Goal: Book appointment/travel/reservation

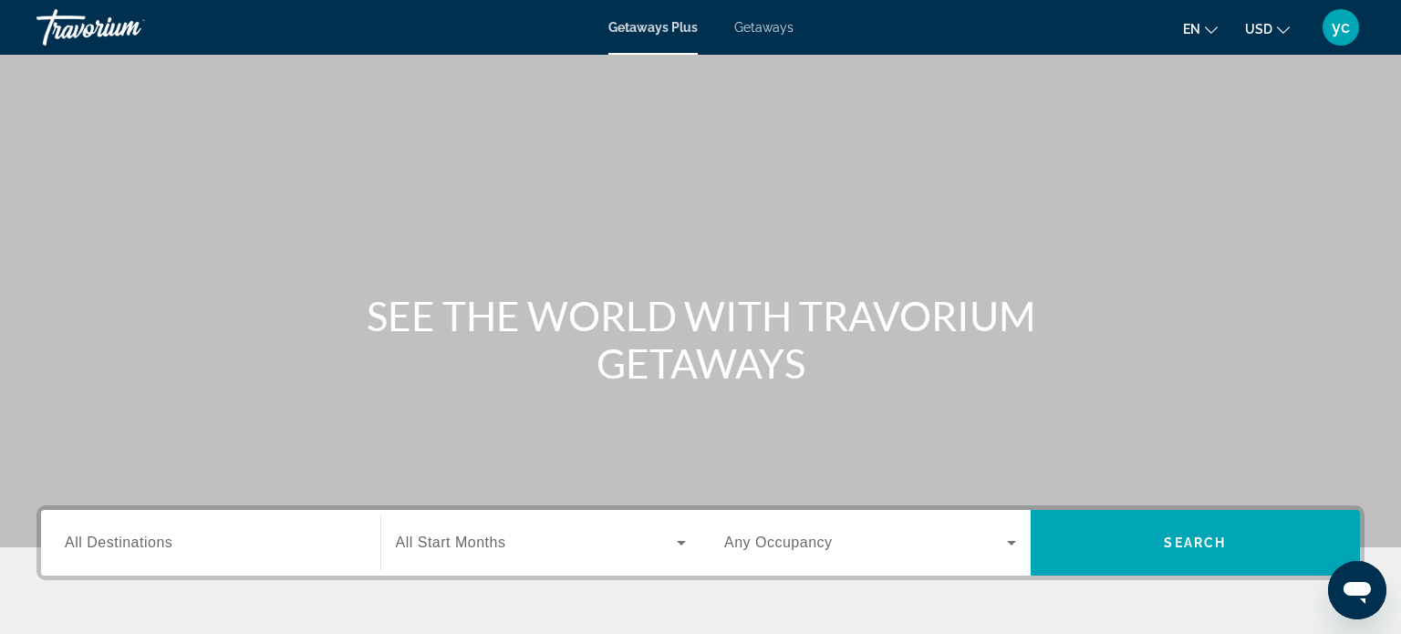
click at [1009, 546] on icon "Search widget" at bounding box center [1012, 543] width 22 height 22
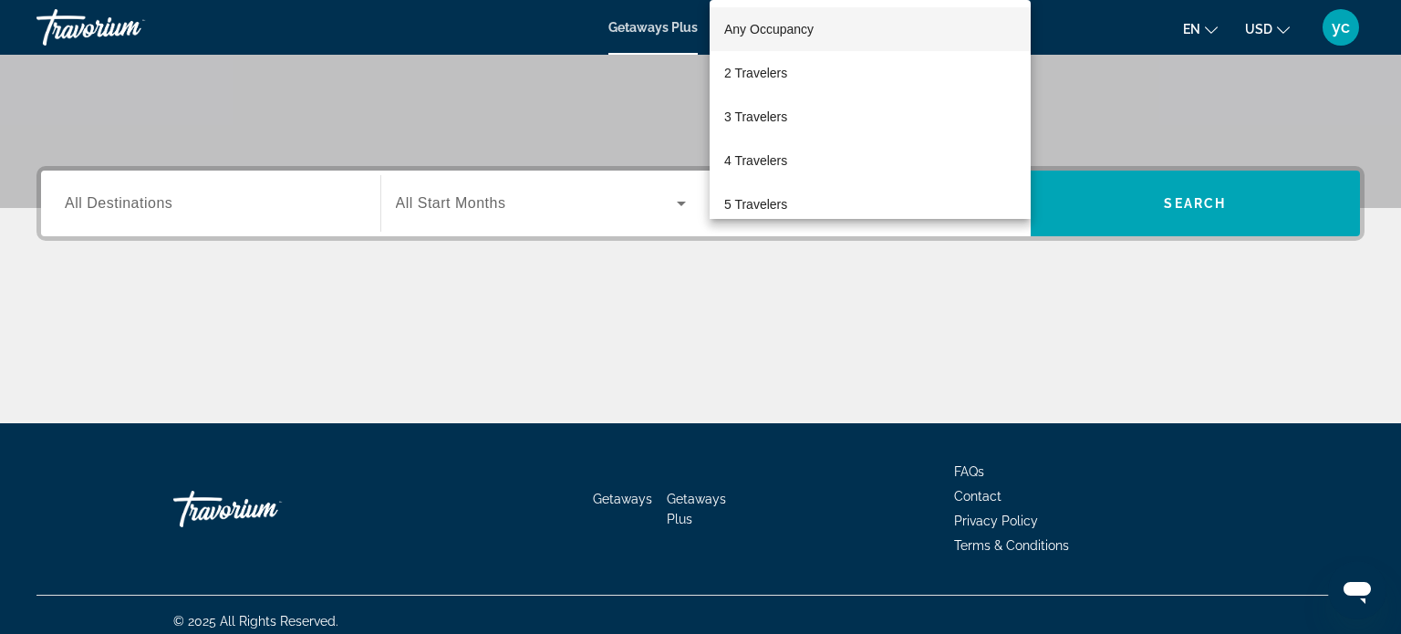
scroll to position [351, 0]
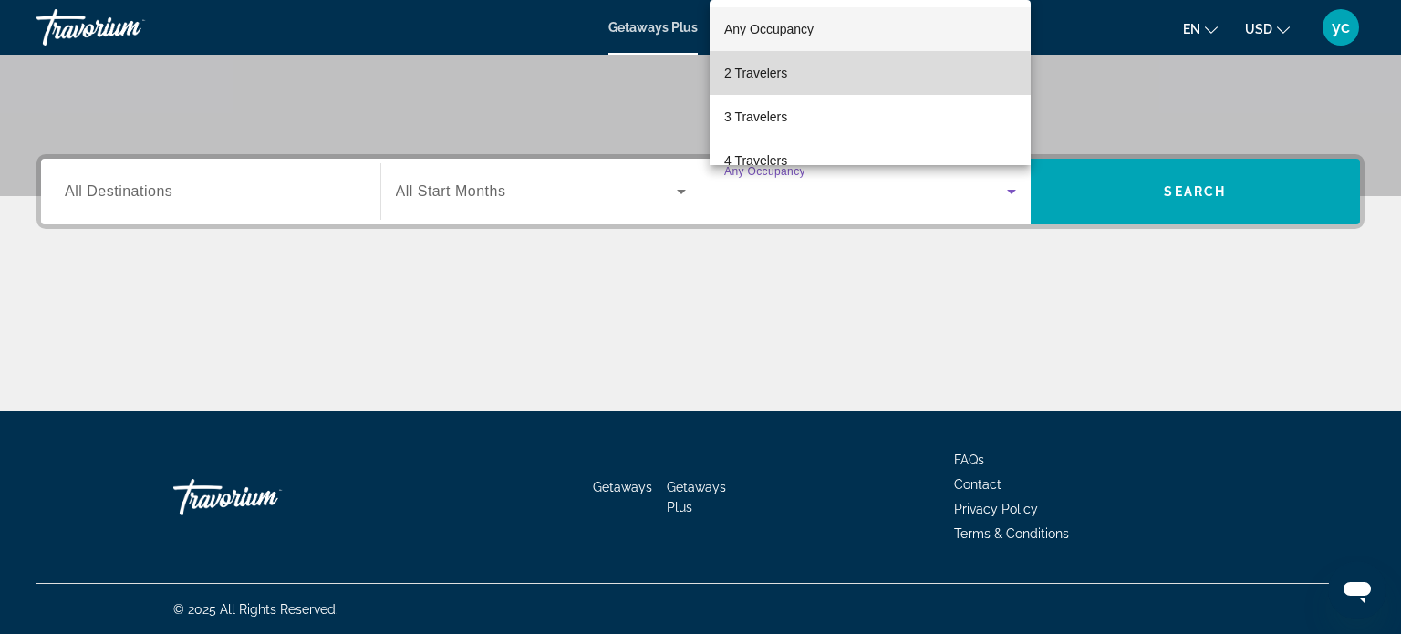
click at [756, 80] on span "2 Travelers" at bounding box center [755, 73] width 63 height 22
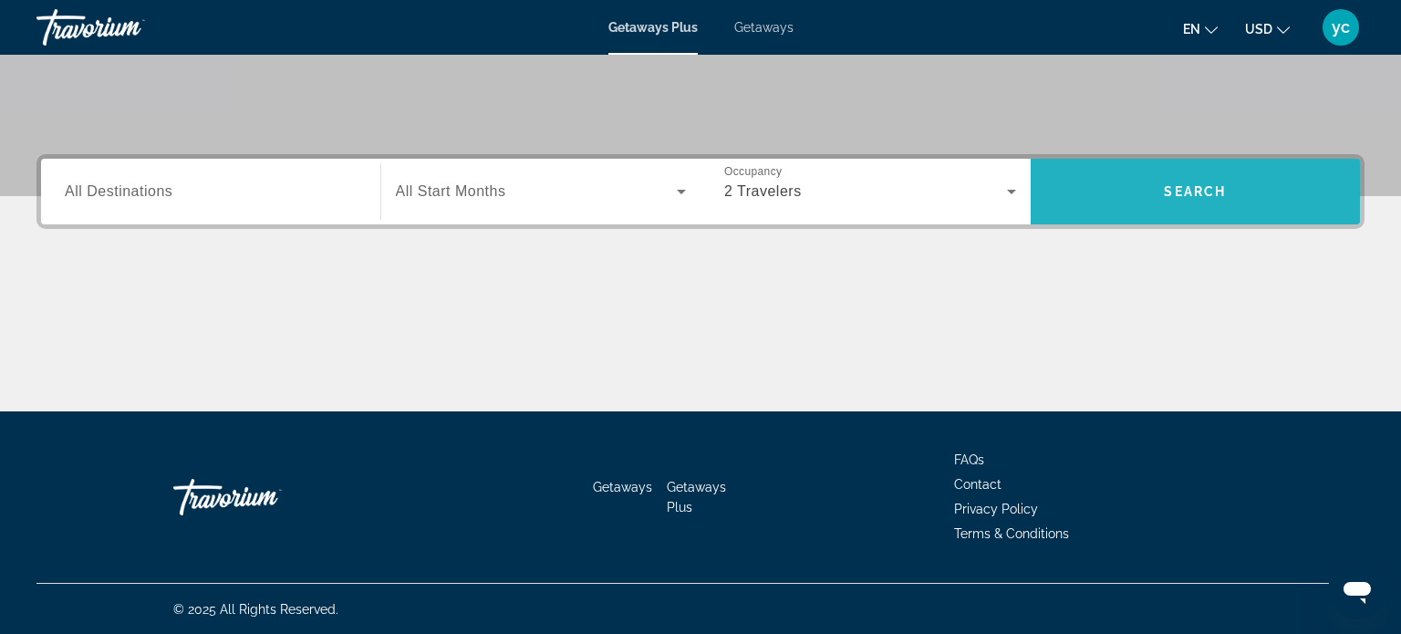
click at [1135, 206] on span "Search widget" at bounding box center [1196, 192] width 330 height 44
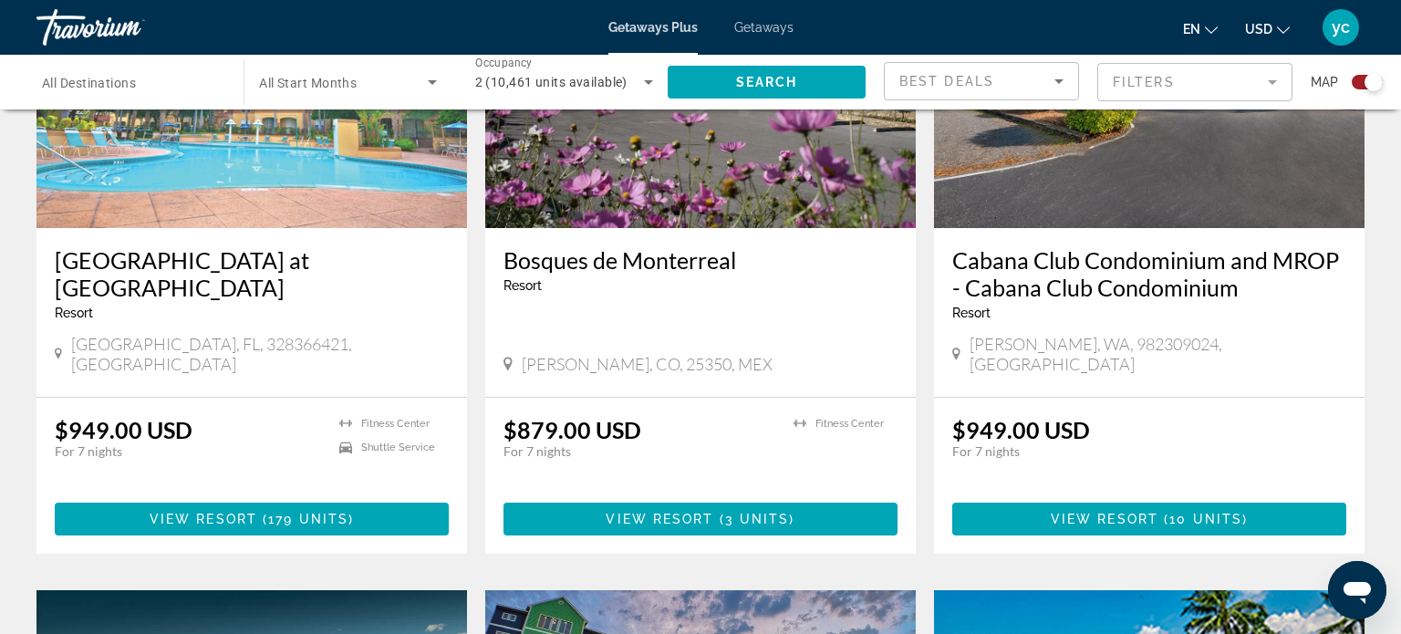
scroll to position [1444, 0]
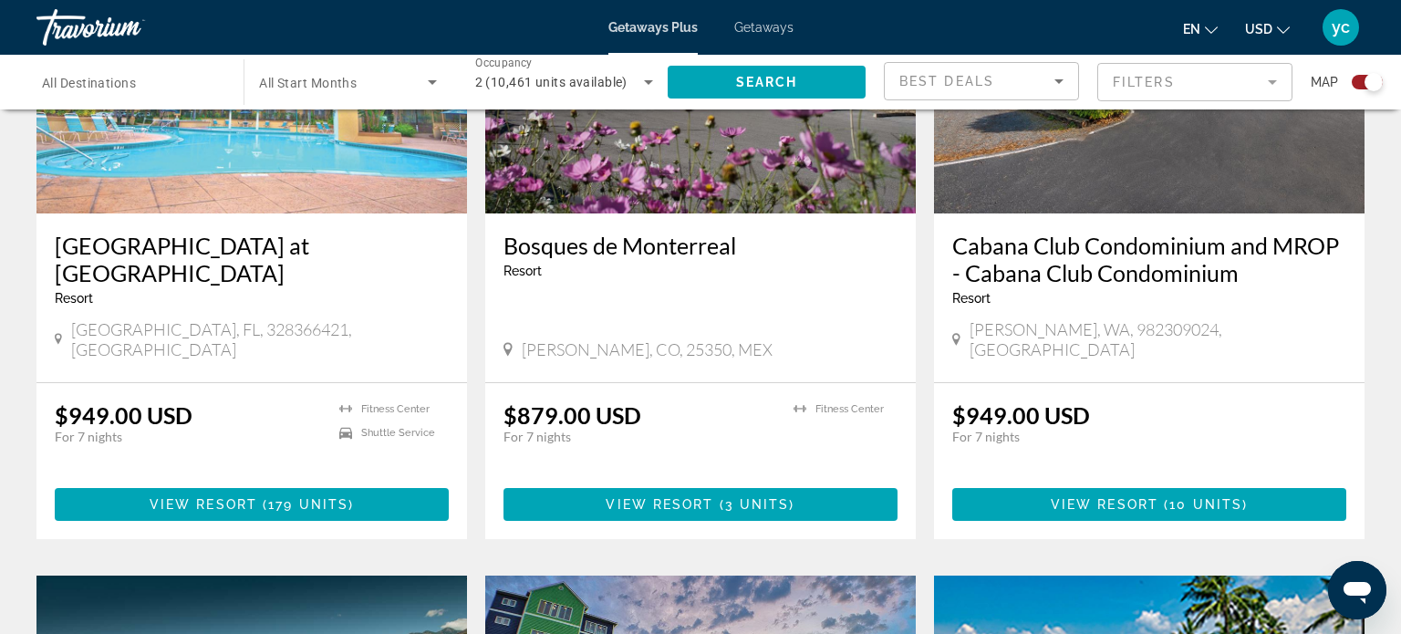
click at [752, 23] on span "Getaways" at bounding box center [763, 27] width 59 height 15
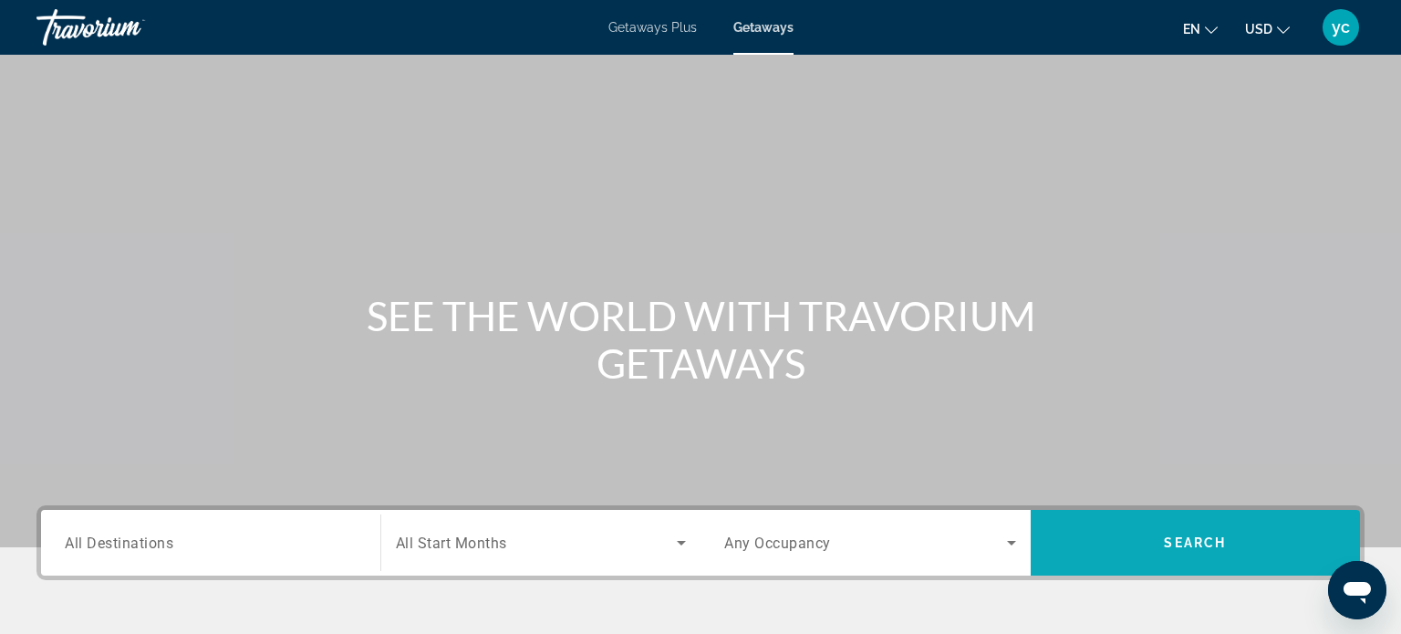
click at [1118, 545] on span "Search widget" at bounding box center [1196, 543] width 330 height 44
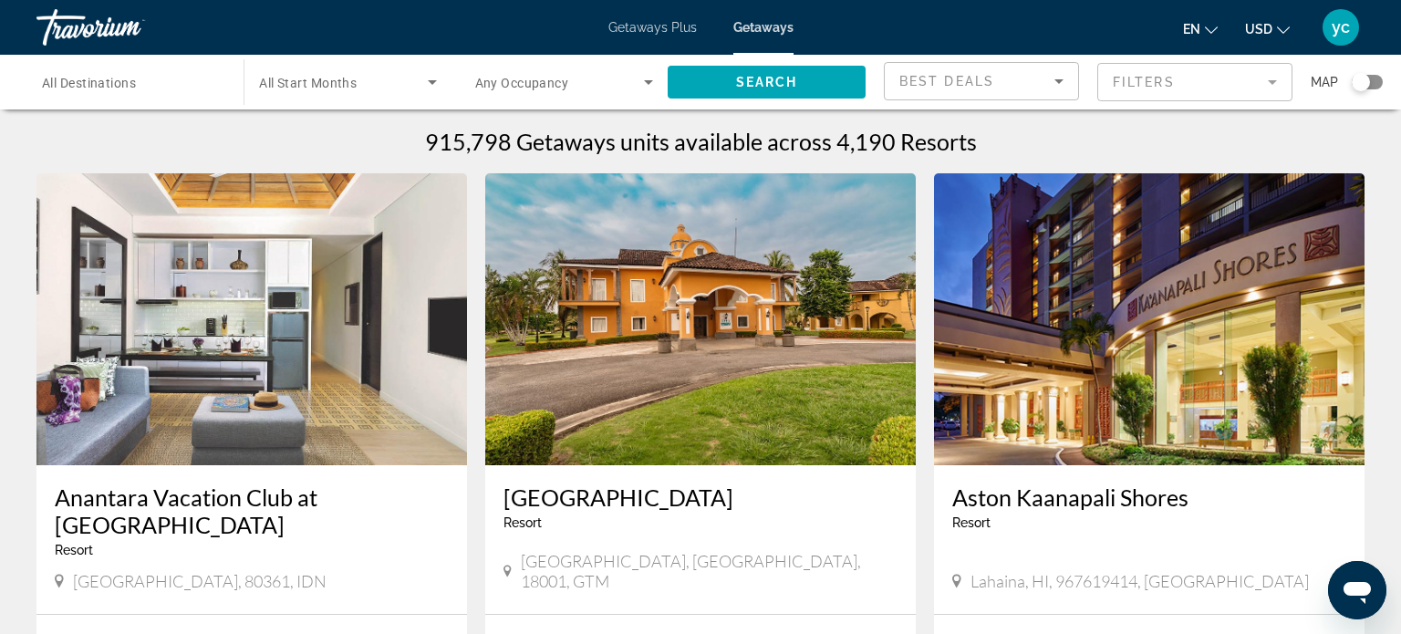
click at [1140, 82] on mat-form-field "Filters" at bounding box center [1194, 82] width 195 height 38
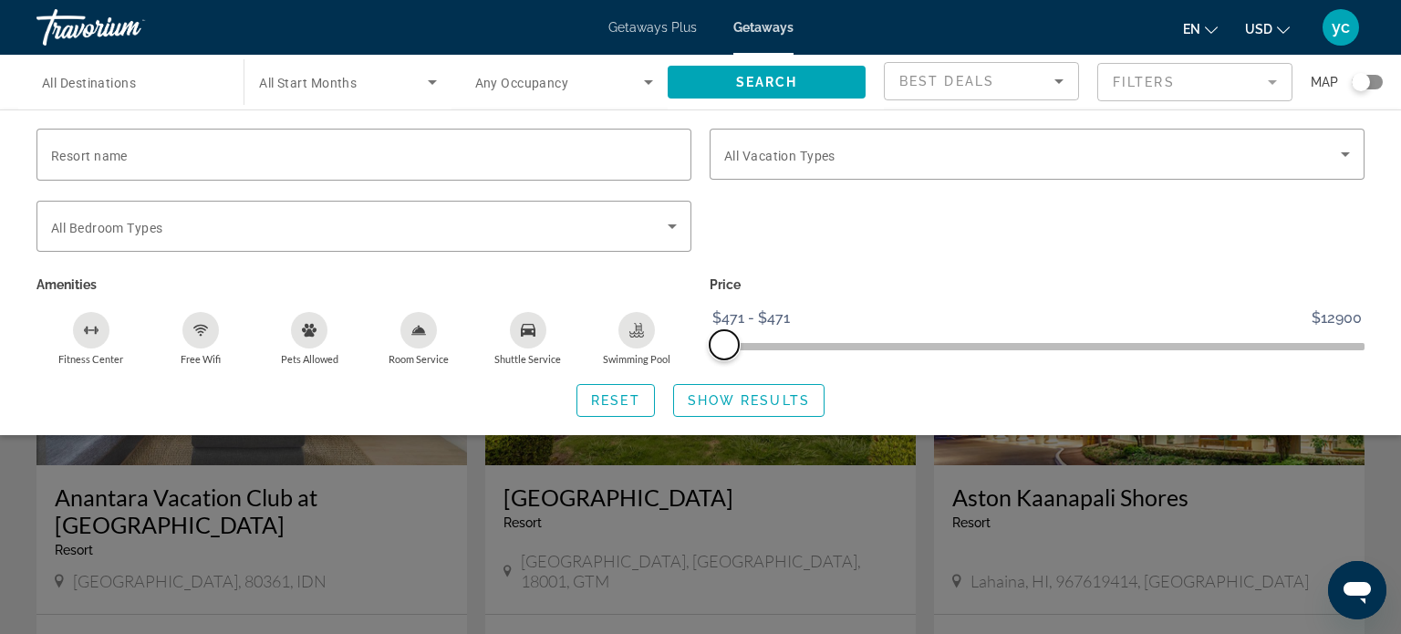
drag, startPoint x: 1347, startPoint y: 348, endPoint x: 694, endPoint y: 164, distance: 677.6
click at [694, 164] on div "Resort name Vacation Types All Vacation Types Bedroom Types All Bedroom Types A…" at bounding box center [700, 247] width 1347 height 237
click at [746, 406] on span "Show Results" at bounding box center [749, 400] width 122 height 15
